Goal: Browse casually

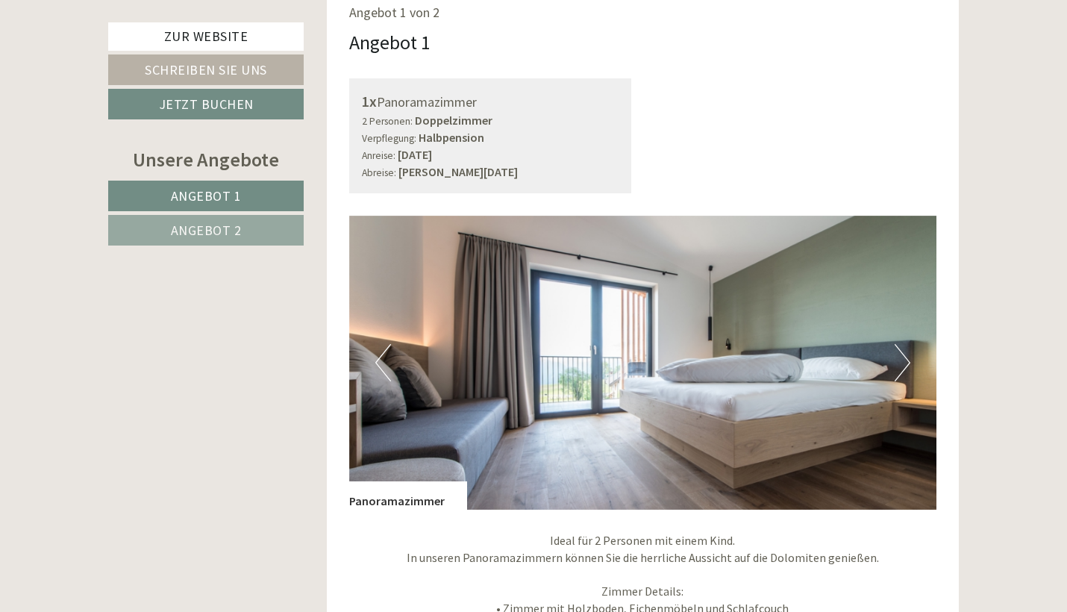
scroll to position [973, 0]
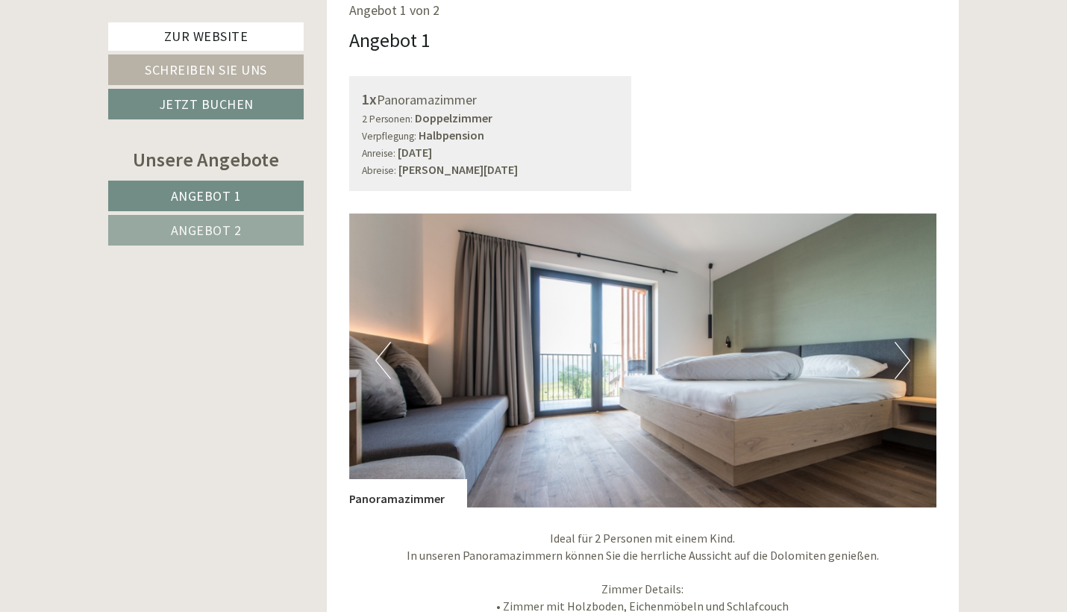
click at [912, 327] on img at bounding box center [643, 360] width 588 height 294
click at [899, 342] on button "Next" at bounding box center [903, 360] width 16 height 37
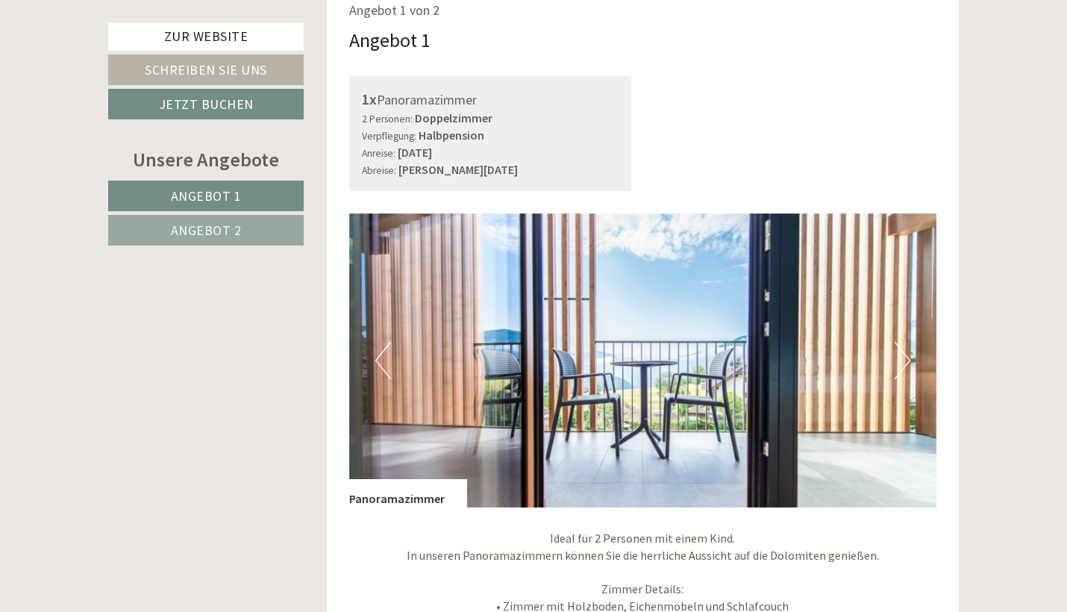
click at [899, 342] on button "Next" at bounding box center [903, 360] width 16 height 37
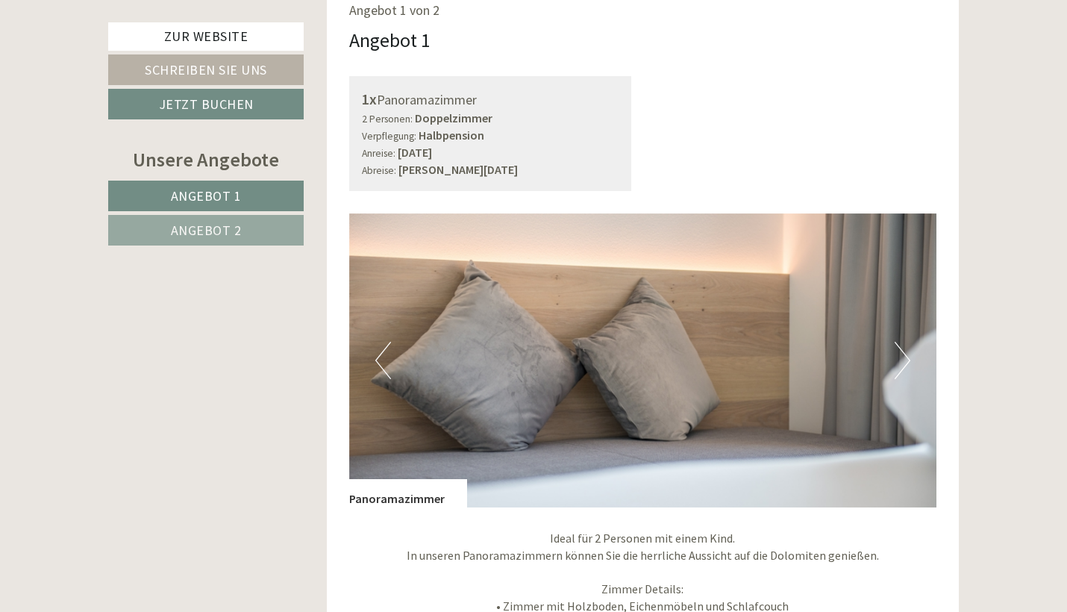
click at [899, 342] on button "Next" at bounding box center [903, 360] width 16 height 37
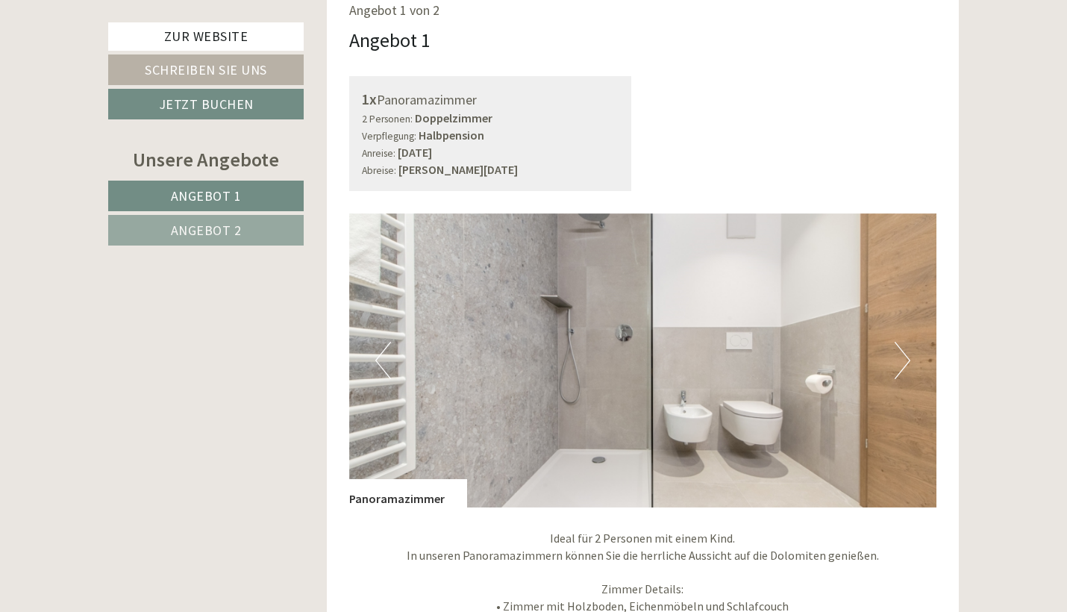
click at [899, 342] on button "Next" at bounding box center [903, 360] width 16 height 37
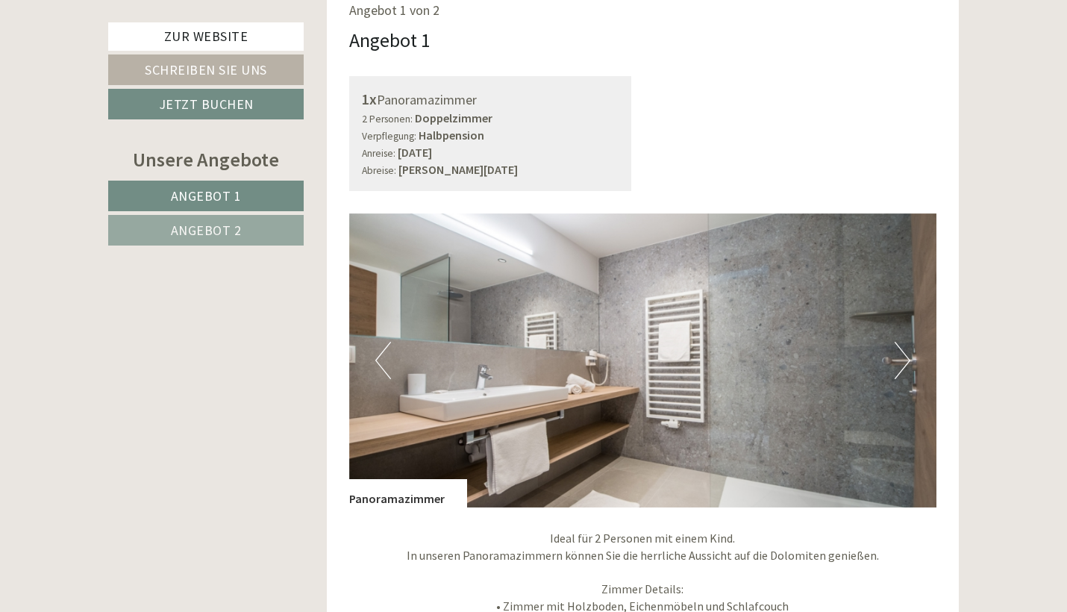
click at [899, 342] on button "Next" at bounding box center [903, 360] width 16 height 37
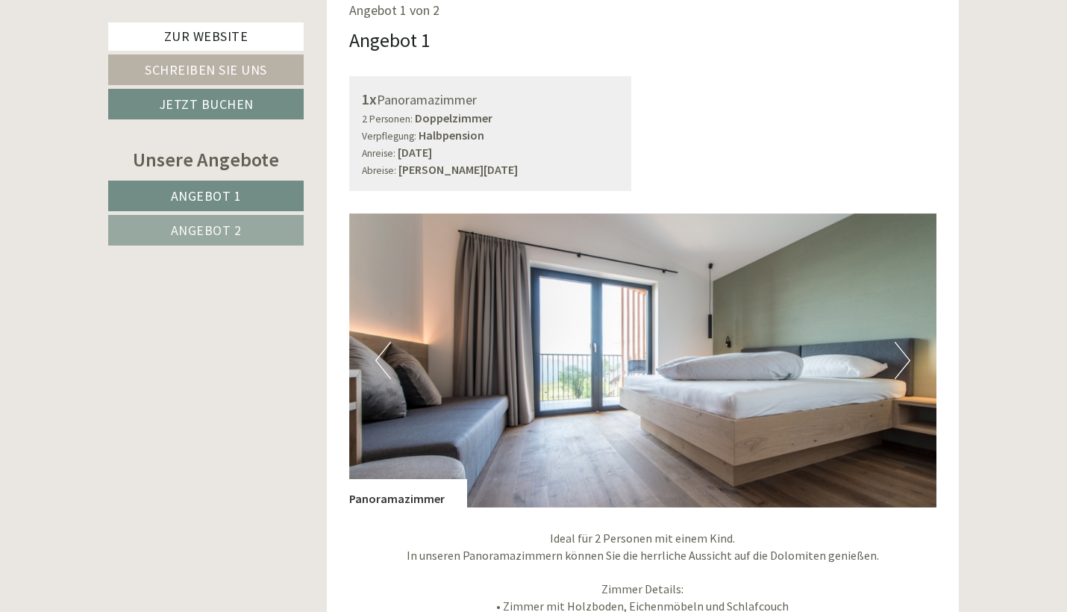
click at [899, 342] on button "Next" at bounding box center [903, 360] width 16 height 37
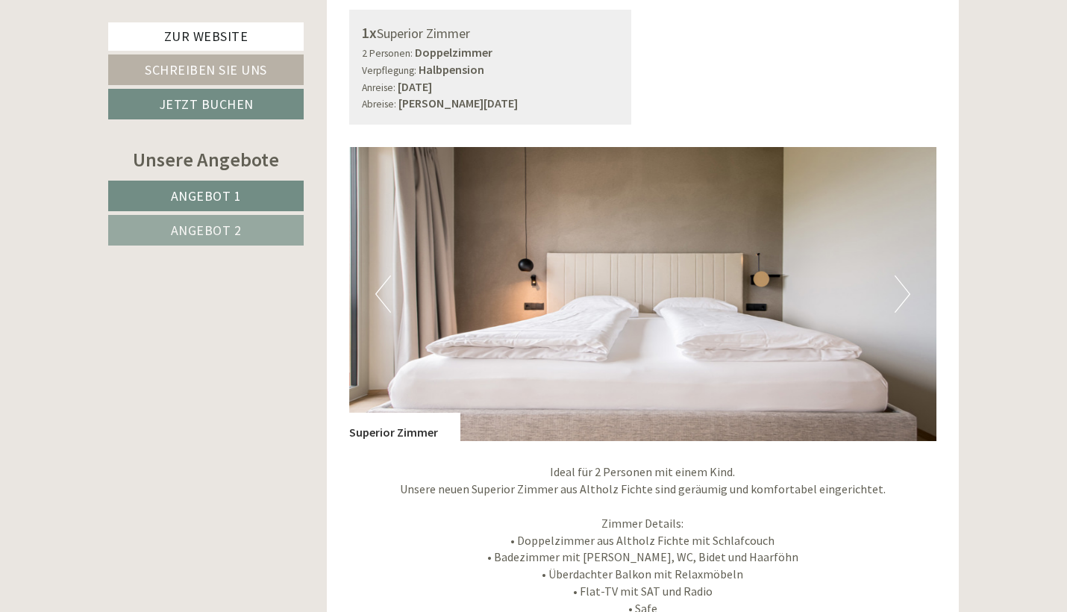
scroll to position [2133, 0]
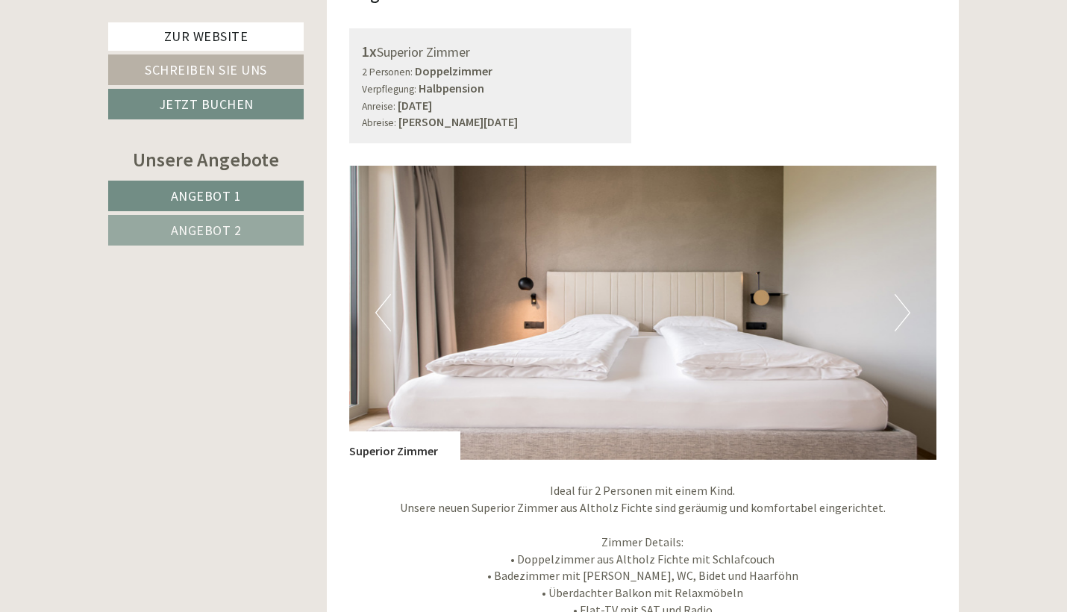
click at [902, 294] on button "Next" at bounding box center [903, 312] width 16 height 37
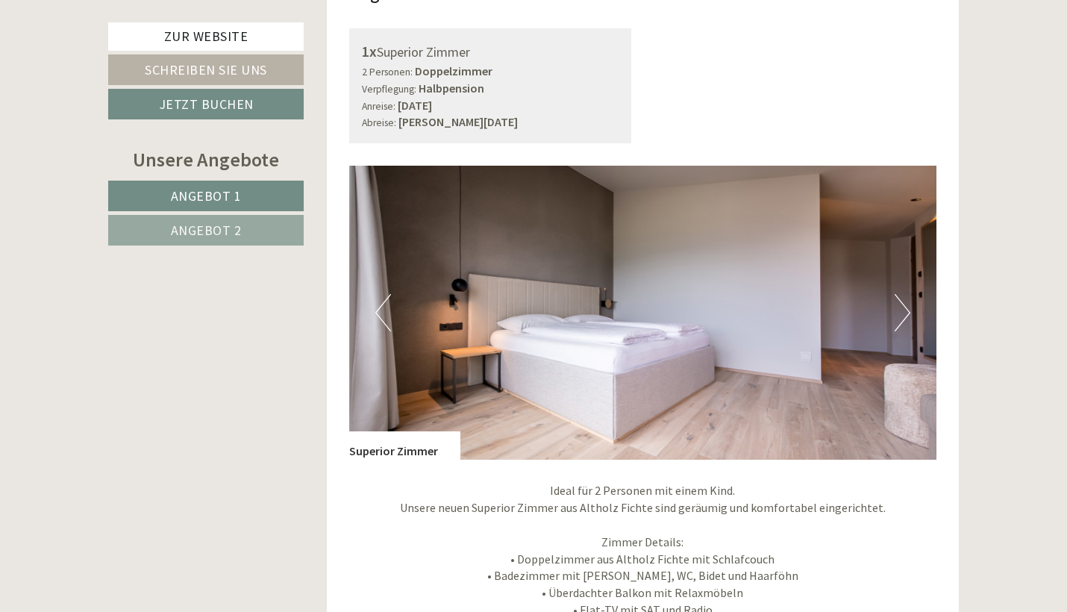
click at [902, 294] on button "Next" at bounding box center [903, 312] width 16 height 37
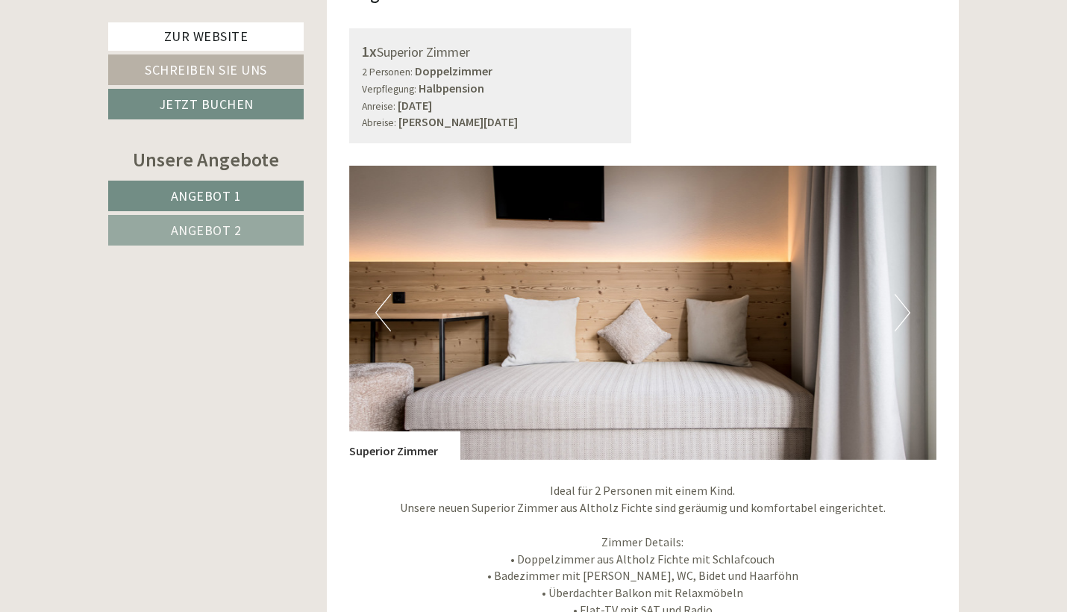
click at [902, 294] on button "Next" at bounding box center [903, 312] width 16 height 37
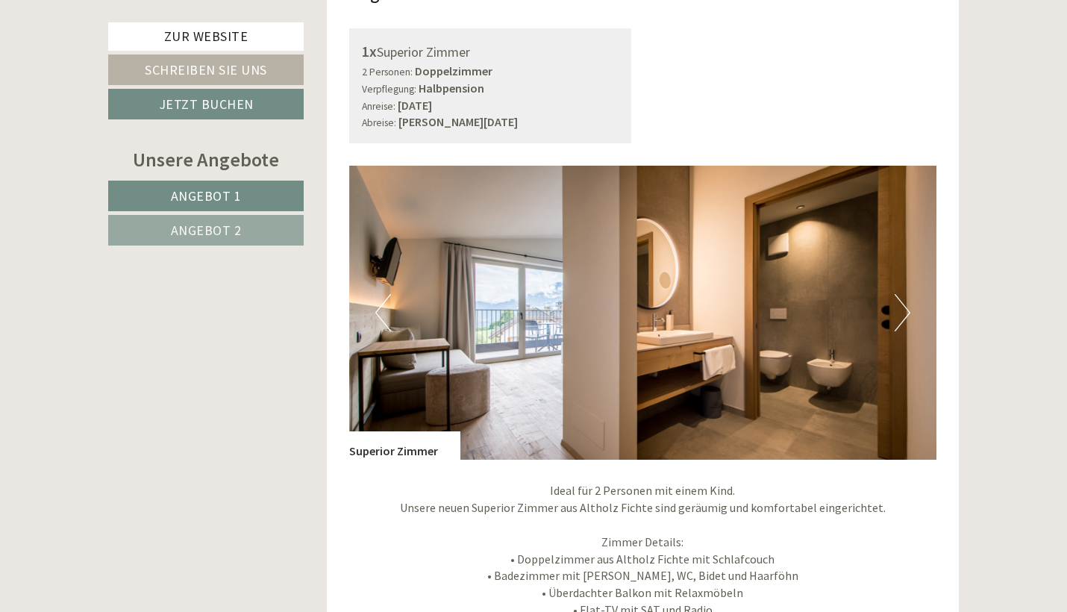
click at [902, 294] on button "Next" at bounding box center [903, 312] width 16 height 37
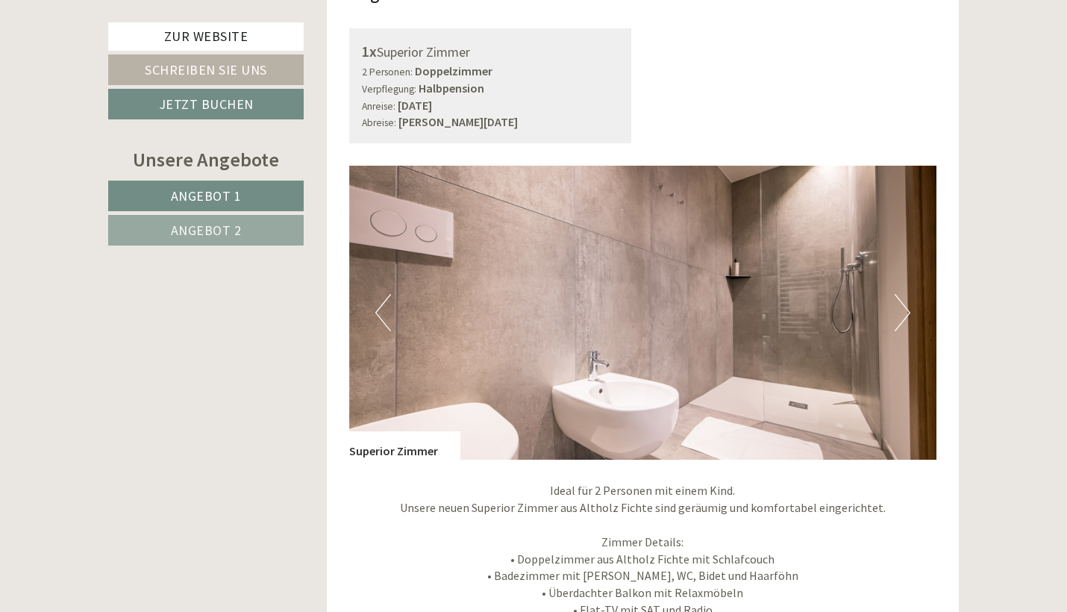
click at [902, 294] on button "Next" at bounding box center [903, 312] width 16 height 37
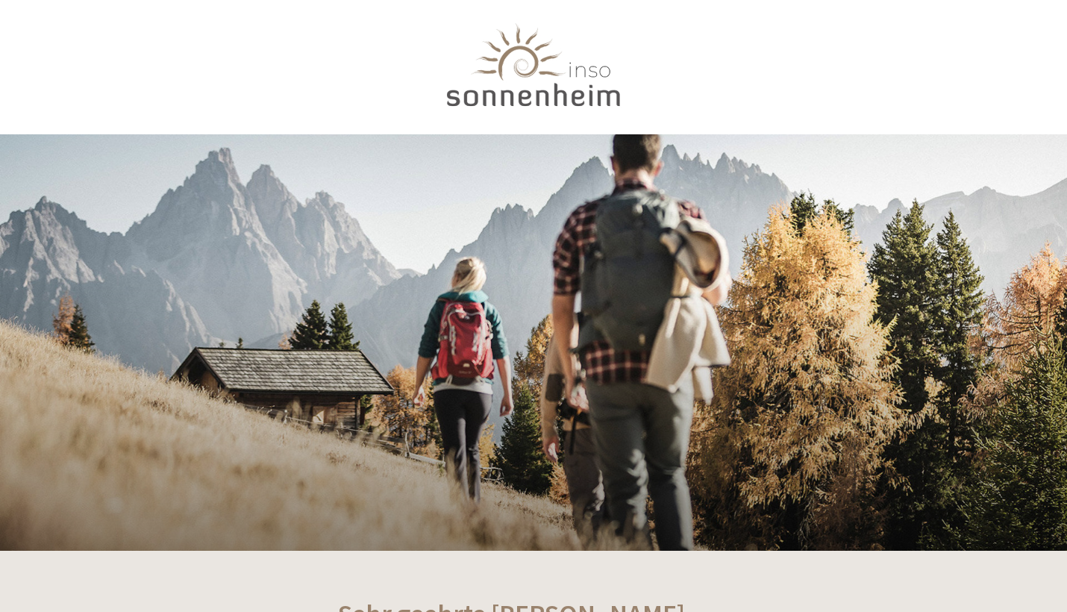
scroll to position [0, 0]
